Goal: Task Accomplishment & Management: Use online tool/utility

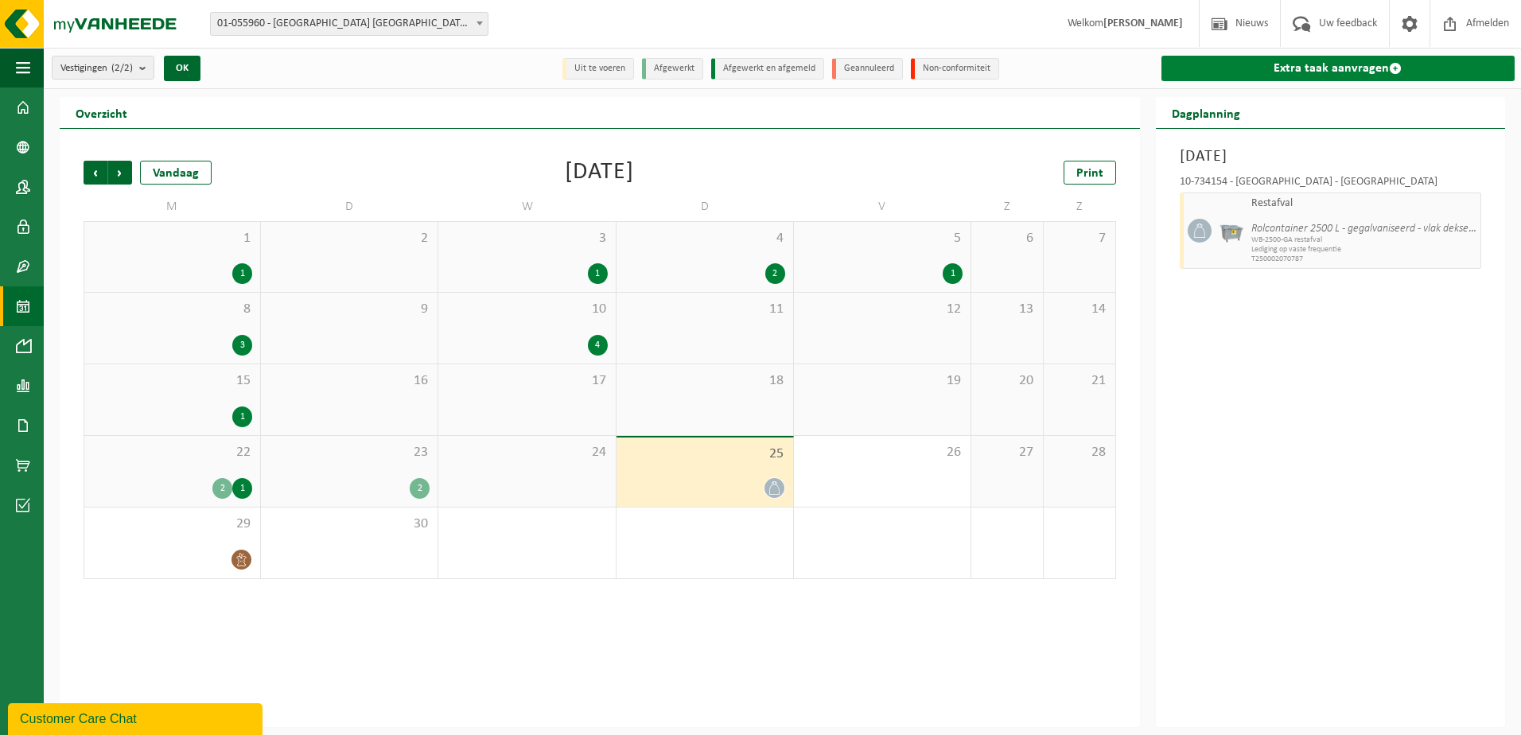
click at [1305, 68] on link "Extra taak aanvragen" at bounding box center [1338, 68] width 353 height 25
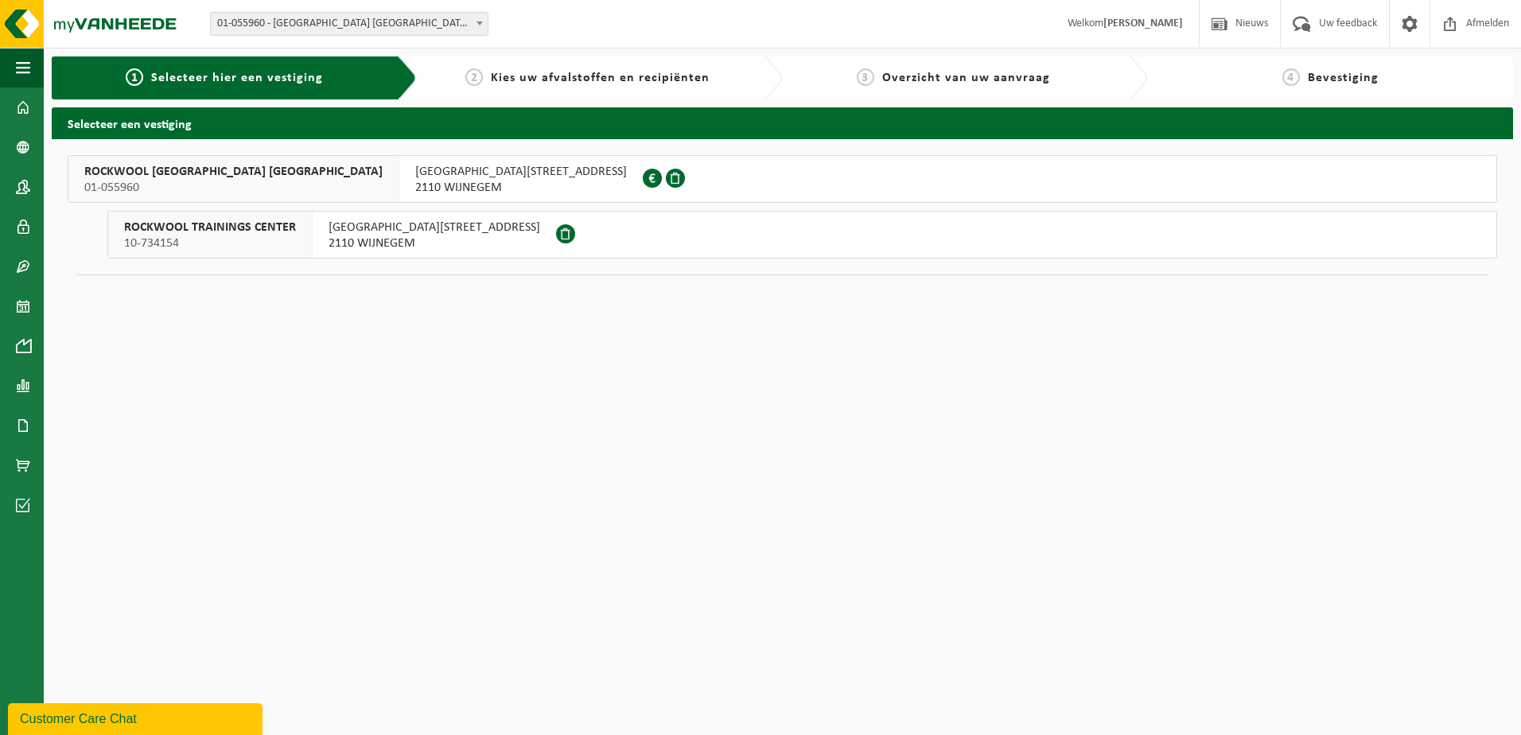
click at [156, 168] on span "ROCKWOOL BELGIUM NV" at bounding box center [233, 172] width 298 height 16
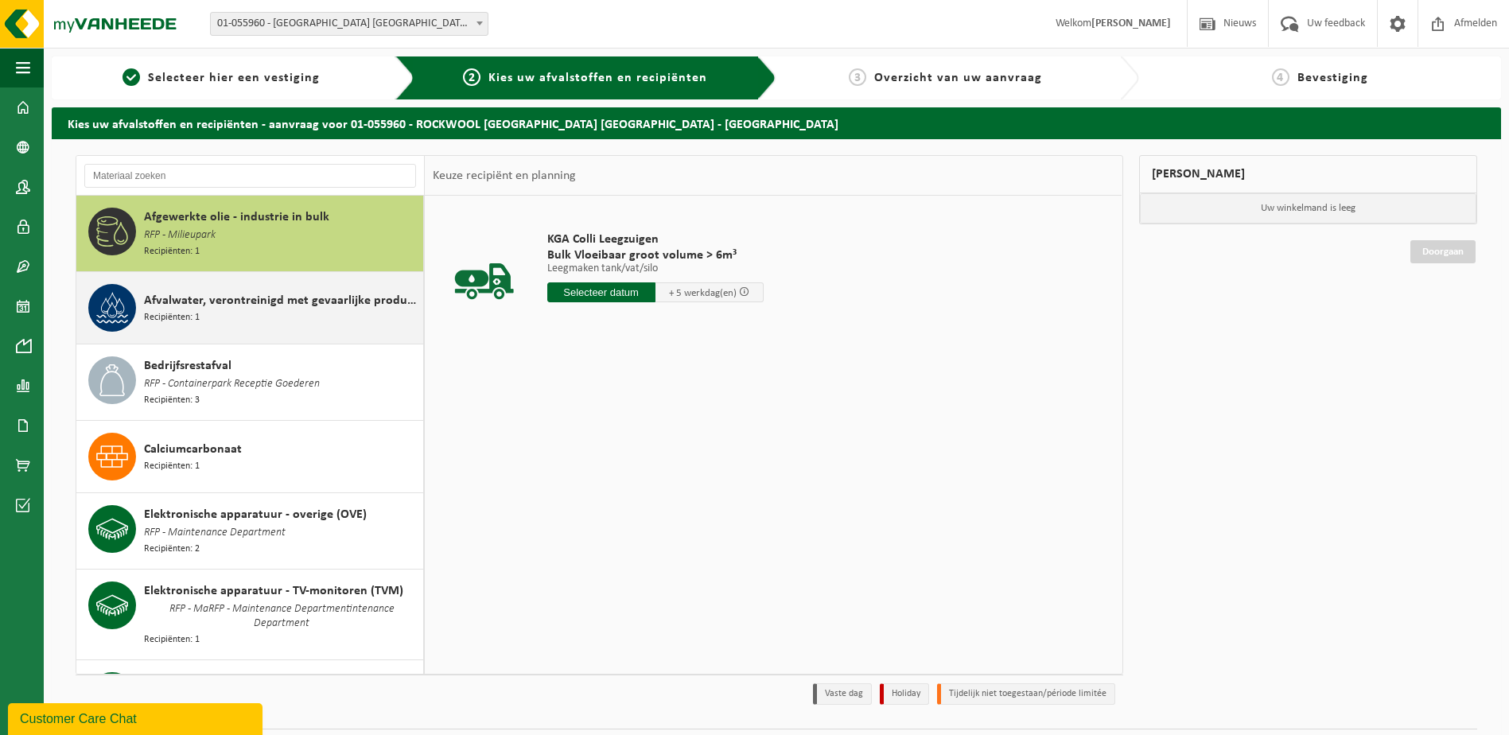
click at [239, 321] on div "Afvalwater, verontreinigd met gevaarlijke producten Recipiënten: 1" at bounding box center [281, 308] width 275 height 48
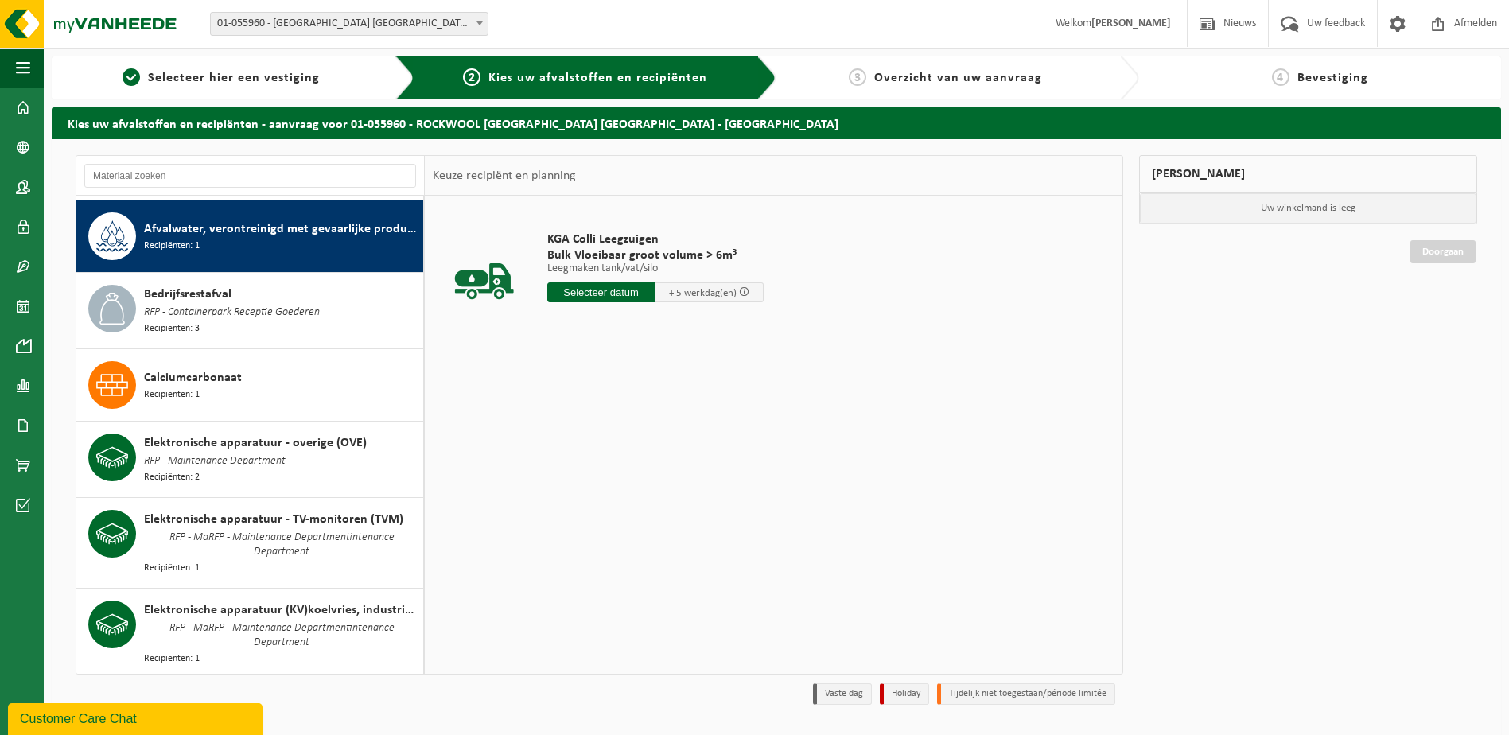
scroll to position [74, 0]
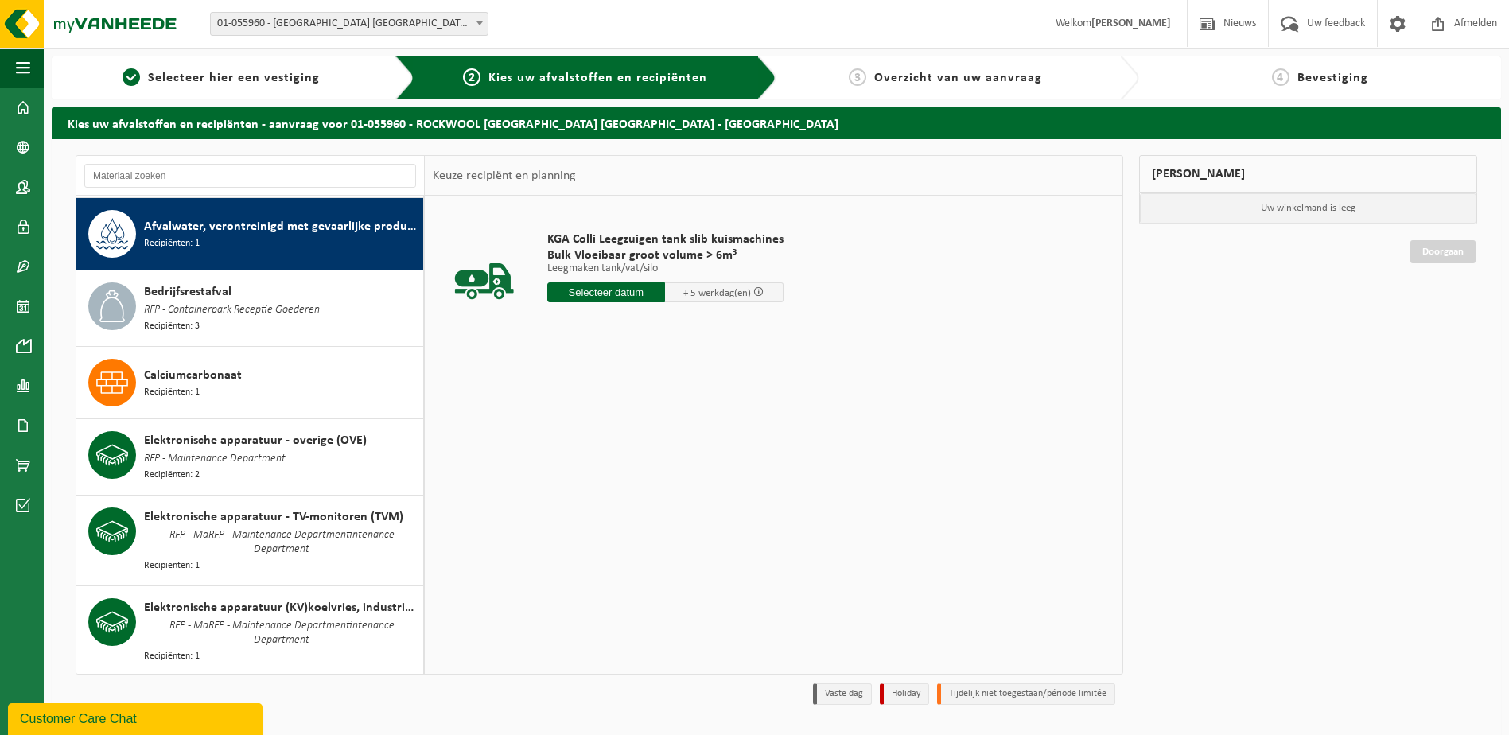
click at [604, 289] on input "text" at bounding box center [606, 292] width 119 height 20
click at [588, 485] on div "30" at bounding box center [590, 484] width 28 height 25
type input "Van 2025-09-30"
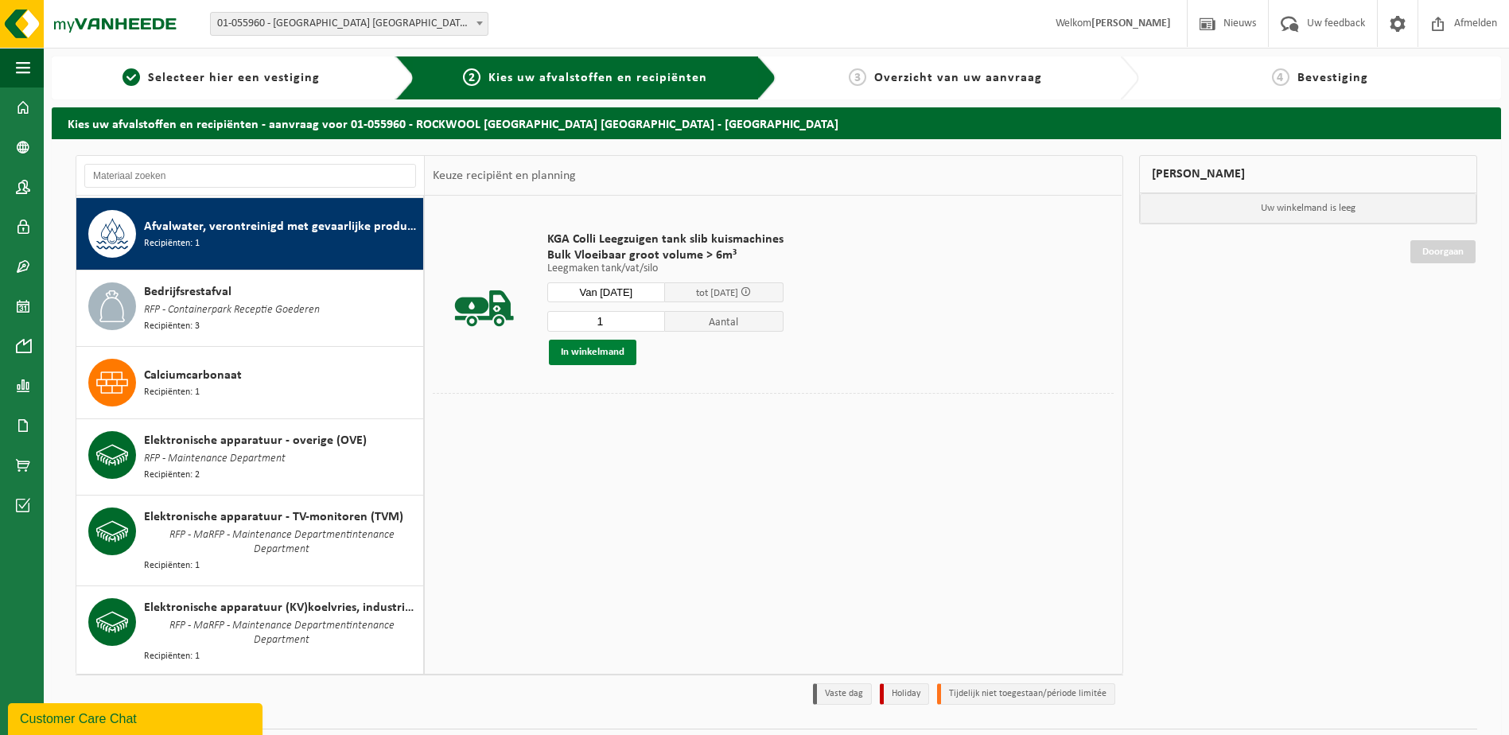
click at [605, 352] on button "In winkelmand" at bounding box center [593, 352] width 88 height 25
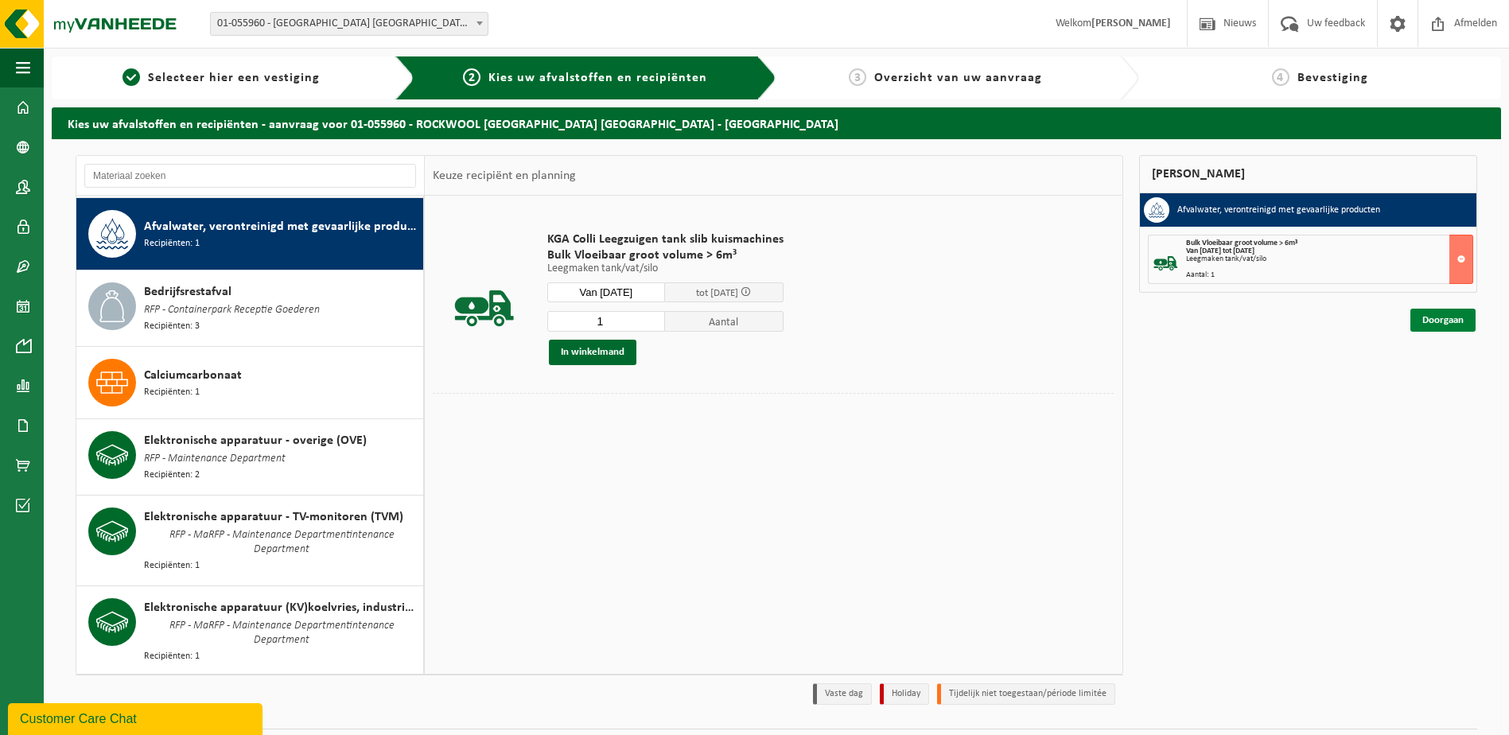
click at [1429, 320] on link "Doorgaan" at bounding box center [1443, 320] width 65 height 23
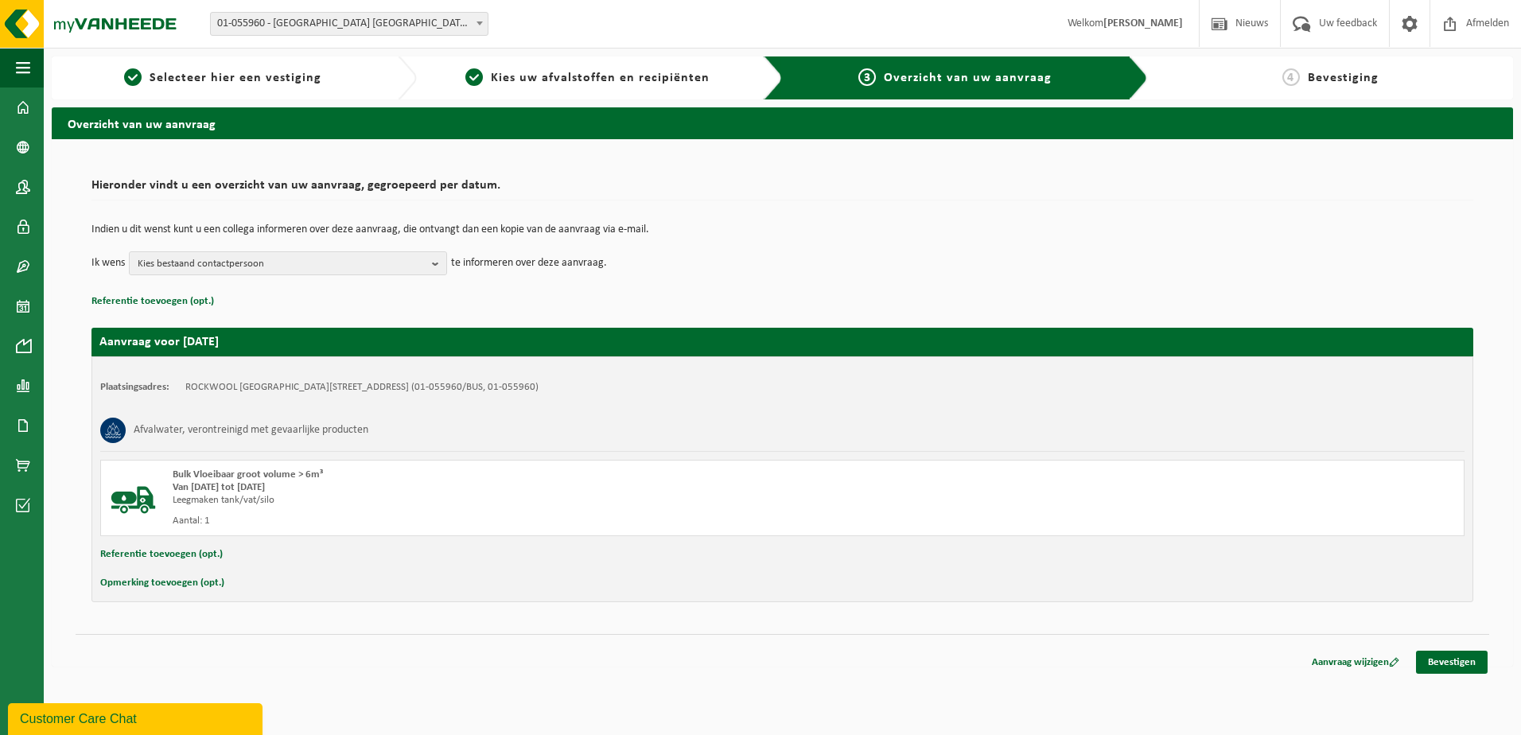
click at [176, 584] on button "Opmerking toevoegen (opt.)" at bounding box center [162, 583] width 124 height 21
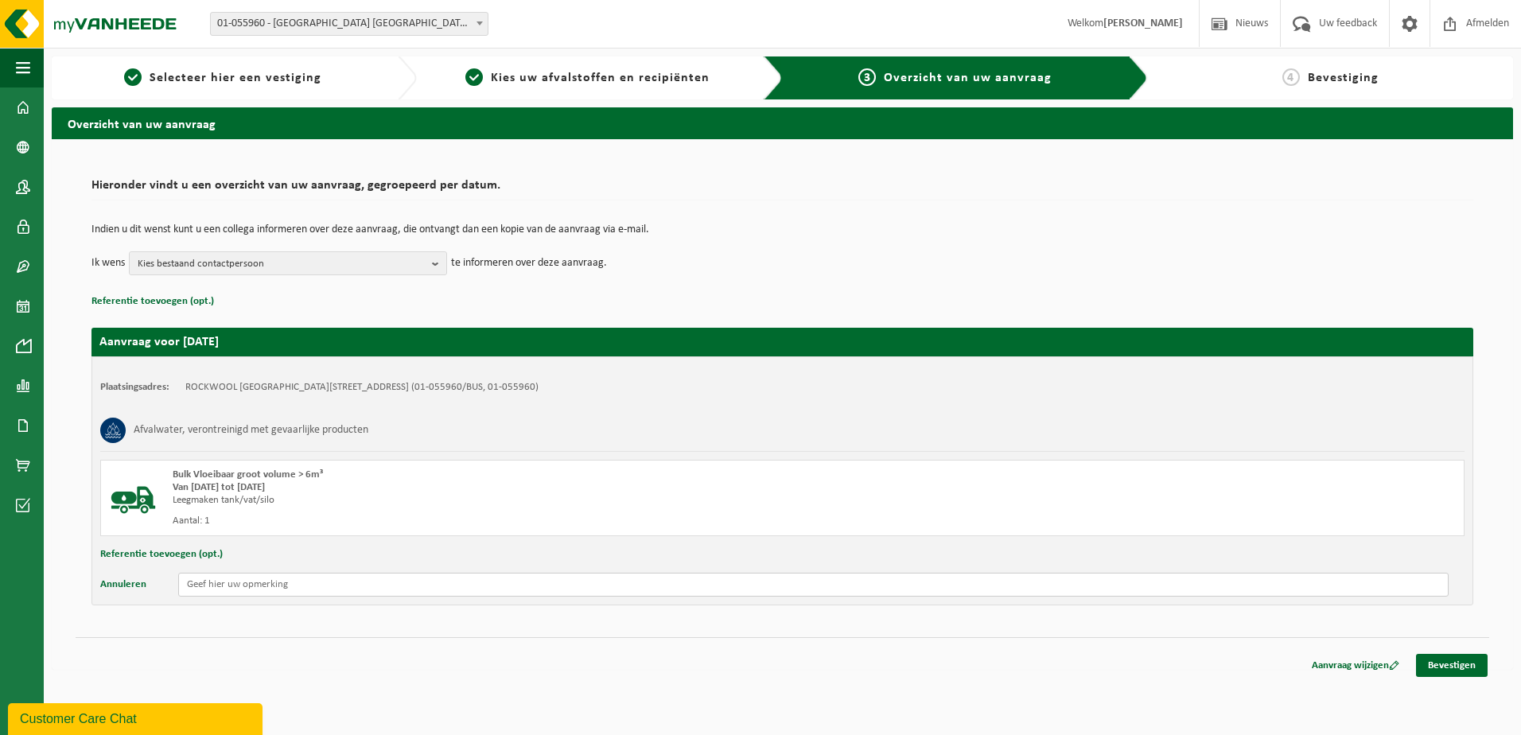
click at [205, 586] on input "text" at bounding box center [813, 585] width 1271 height 24
type input "Graag afvalput achteraan slitterhal leegmaken."
click at [1455, 666] on link "Bevestigen" at bounding box center [1452, 665] width 72 height 23
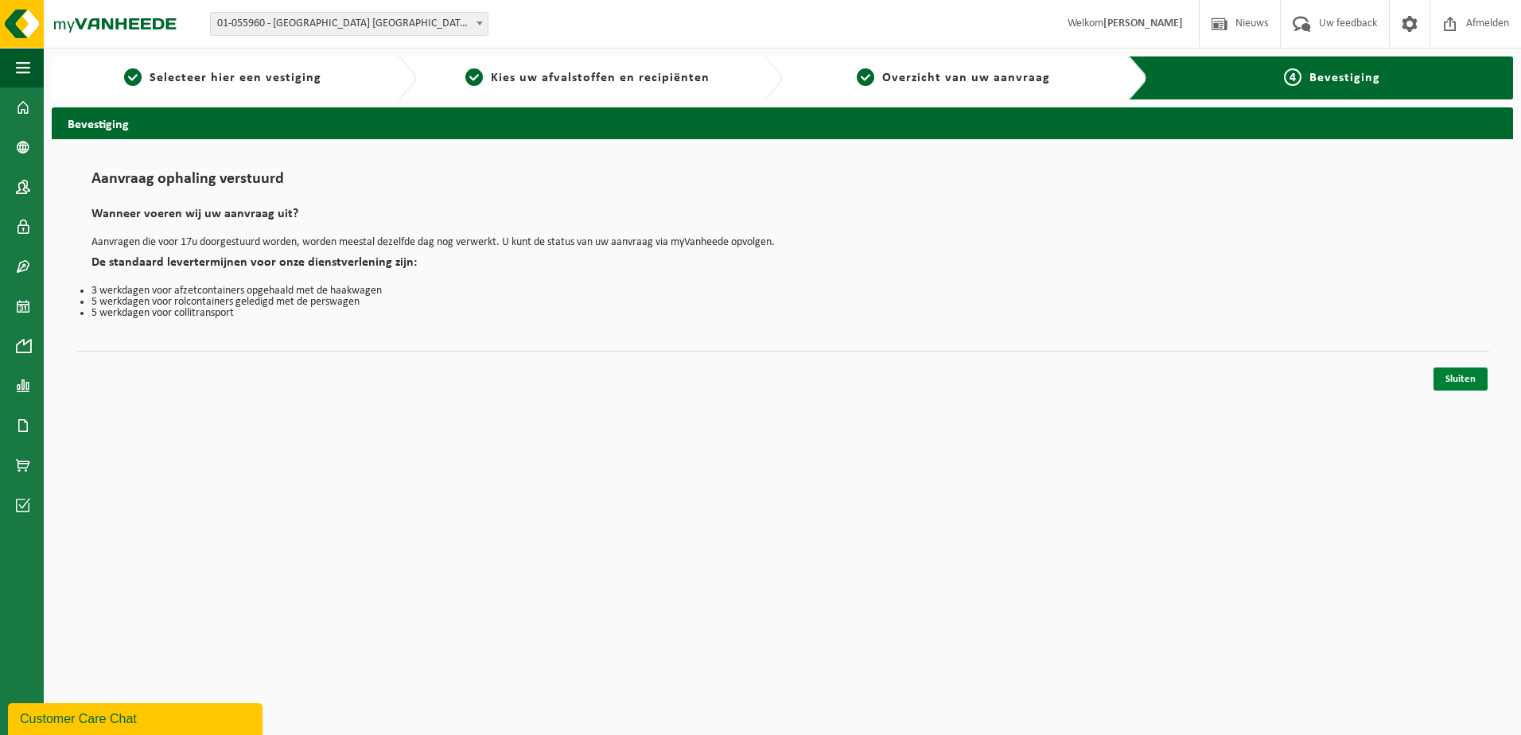
click at [1465, 383] on link "Sluiten" at bounding box center [1461, 379] width 54 height 23
